Goal: Task Accomplishment & Management: Manage account settings

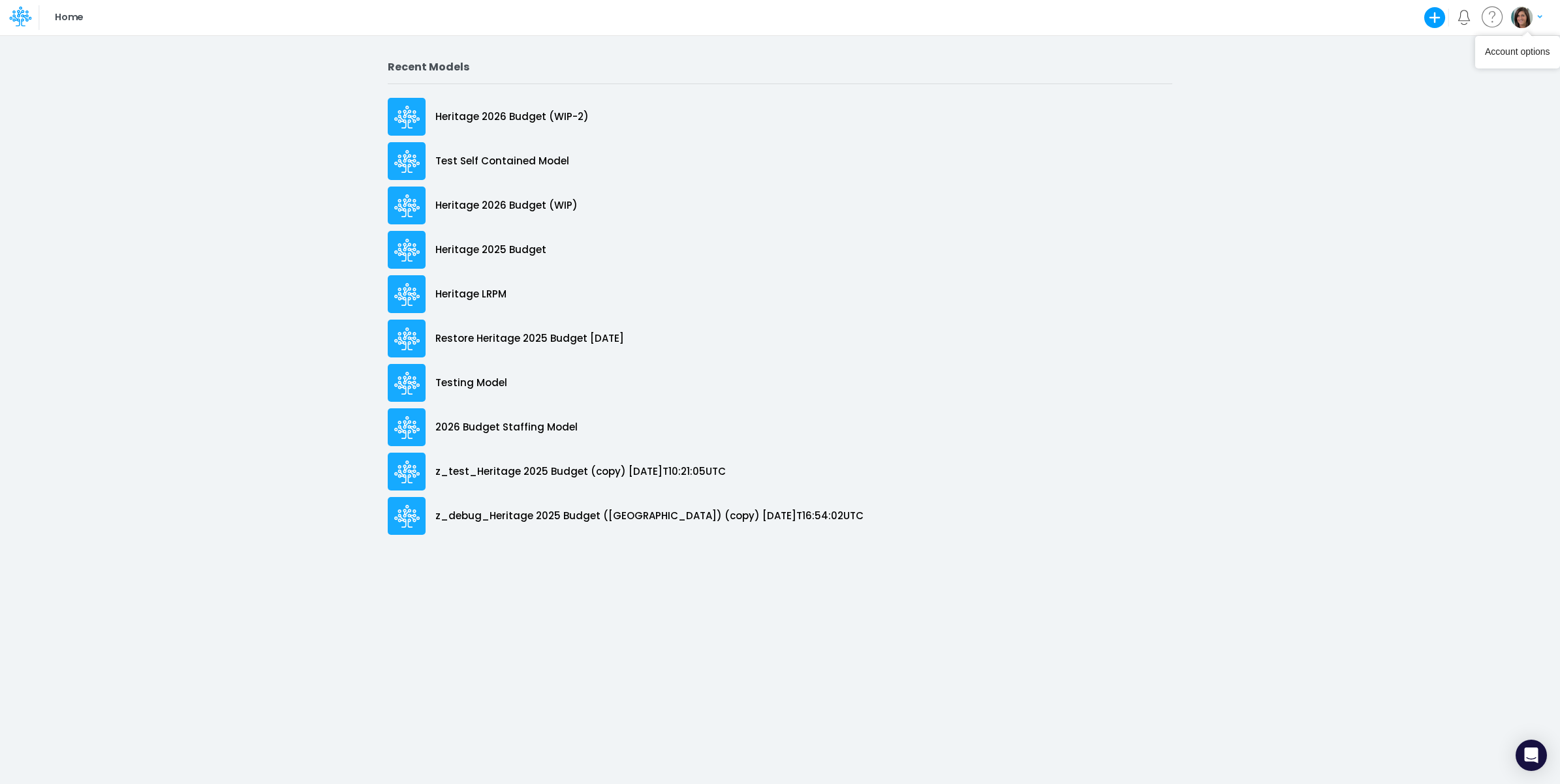
click at [1527, 20] on img "button" at bounding box center [1521, 17] width 21 height 21
click at [1445, 104] on button "Log out" at bounding box center [1473, 106] width 140 height 20
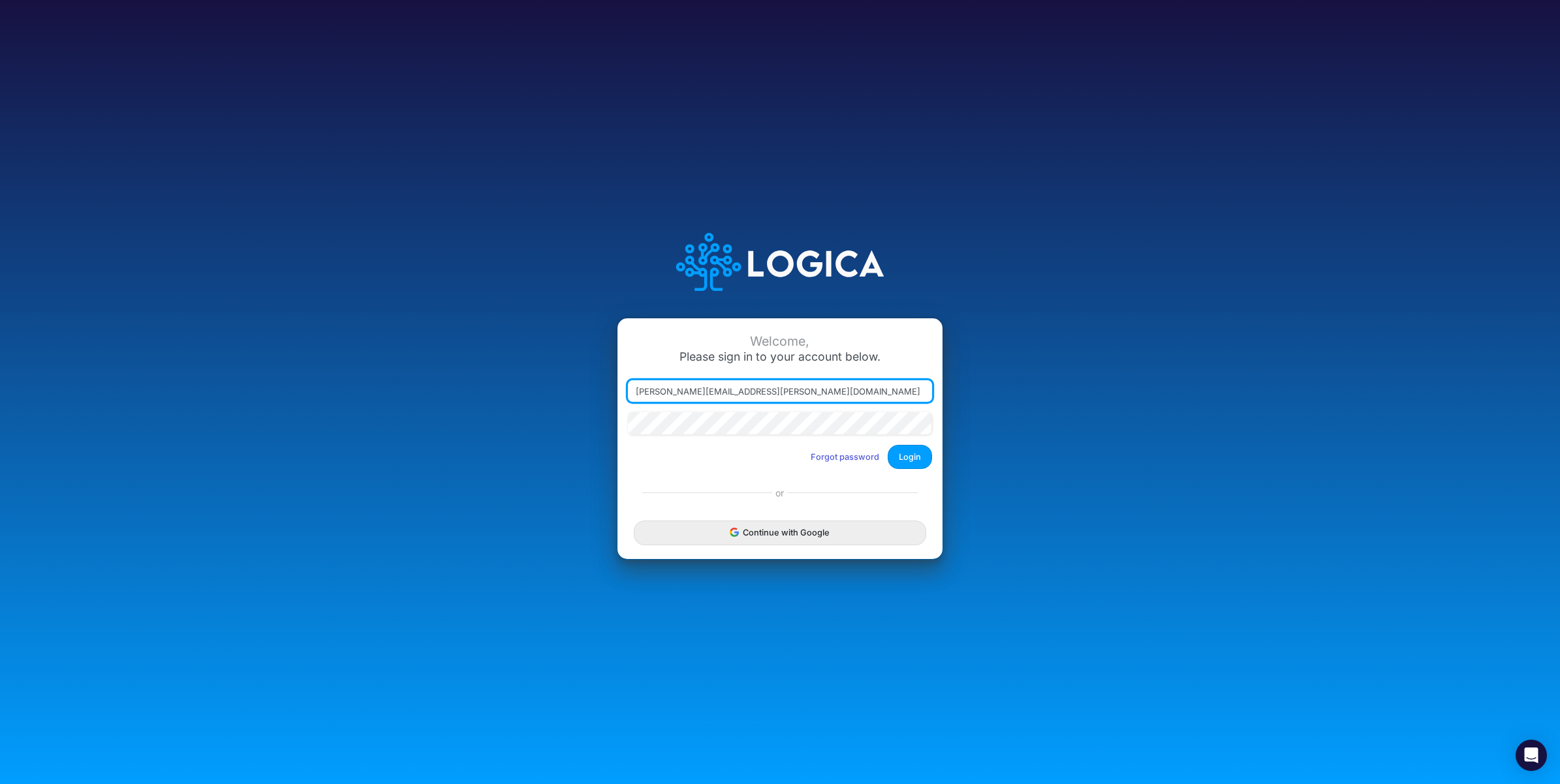
drag, startPoint x: 700, startPoint y: 392, endPoint x: 948, endPoint y: 405, distance: 248.3
click at [948, 405] on div "Welcome, Please sign in to your account below. carissa.castro+sharegood@logica.…" at bounding box center [780, 392] width 1040 height 372
type input "carissa.castro+rp@logica.cloud"
click at [919, 448] on button "Login" at bounding box center [910, 457] width 45 height 24
